Goal: Task Accomplishment & Management: Complete application form

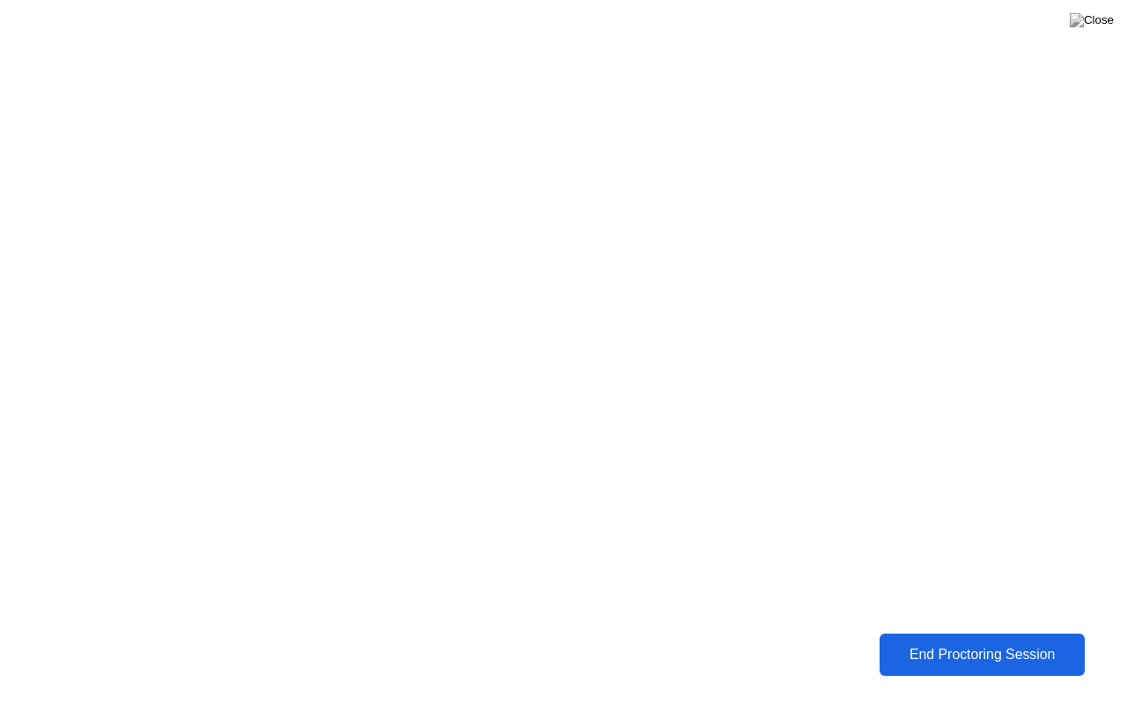
click at [953, 638] on button "End Proctoring Session" at bounding box center [982, 655] width 205 height 42
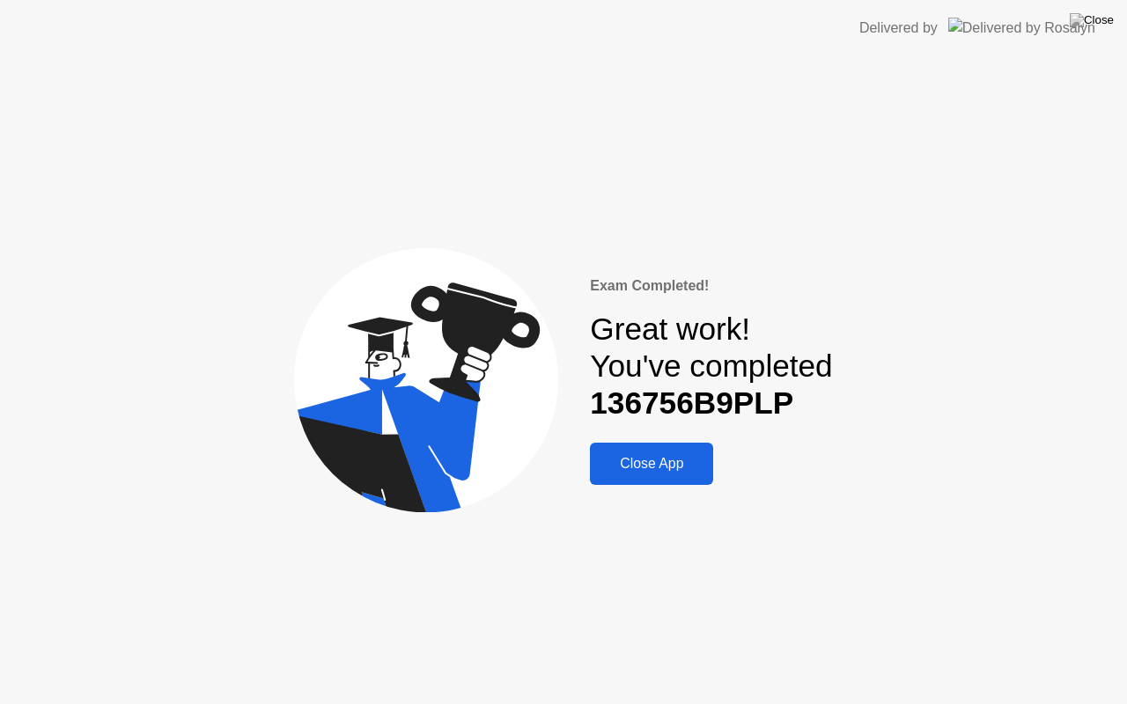
click at [645, 447] on button "Close App" at bounding box center [651, 464] width 123 height 42
